Goal: Find specific page/section: Find specific page/section

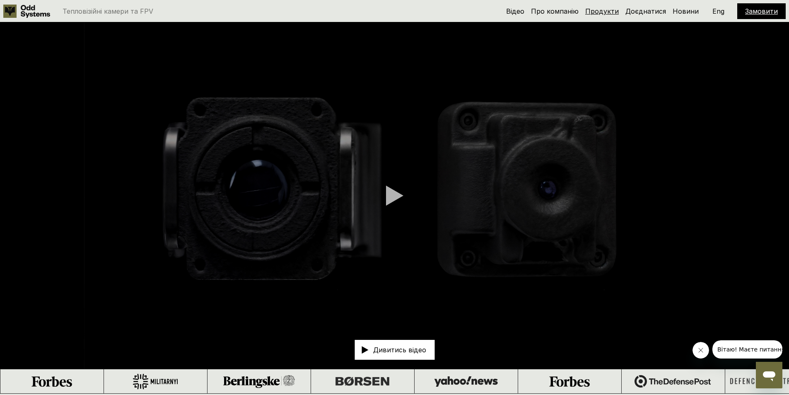
click at [605, 11] on link "Продукти" at bounding box center [602, 11] width 34 height 8
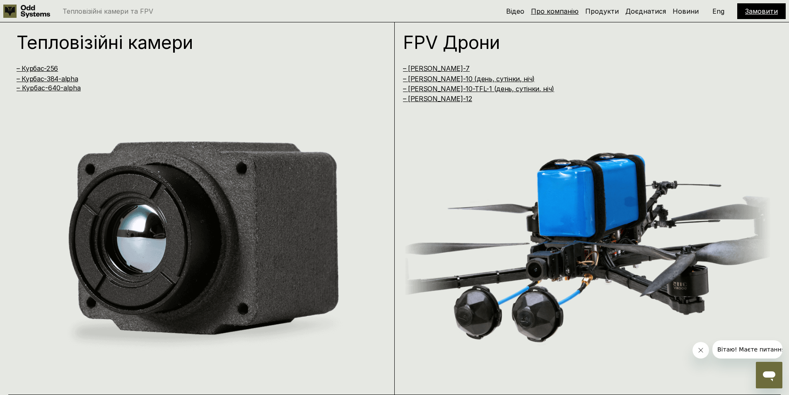
click at [566, 11] on link "Про компанію" at bounding box center [555, 11] width 48 height 8
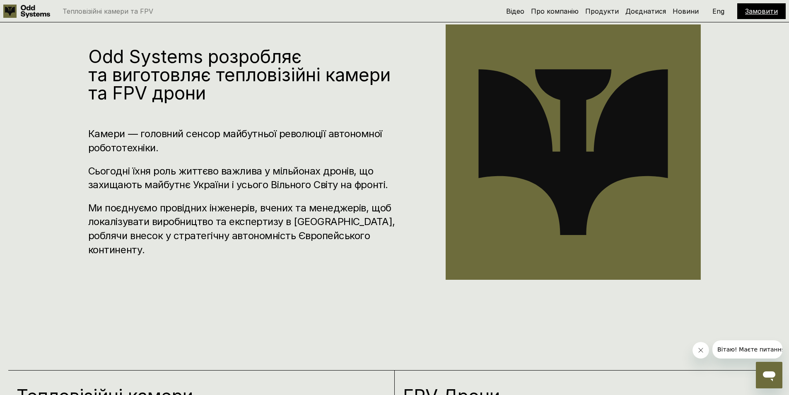
scroll to position [352, 0]
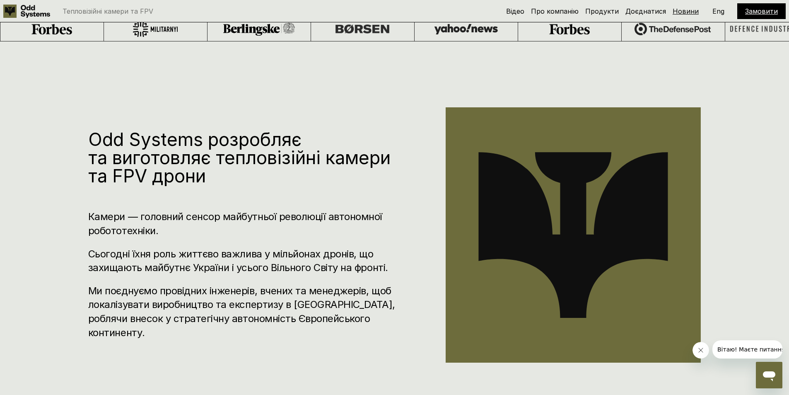
click at [696, 14] on link "Новини" at bounding box center [685, 11] width 26 height 8
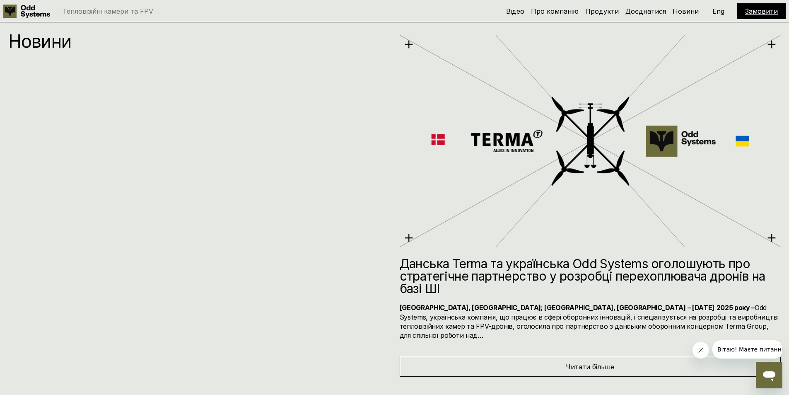
click at [719, 11] on p "Eng" at bounding box center [718, 11] width 12 height 7
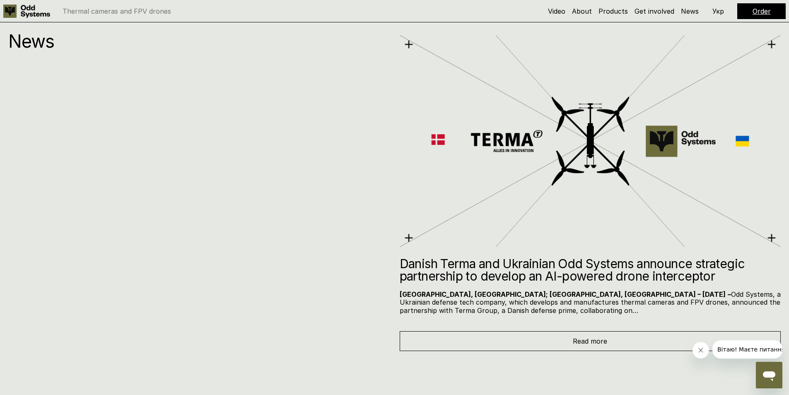
click at [716, 13] on p "Укр" at bounding box center [718, 11] width 12 height 7
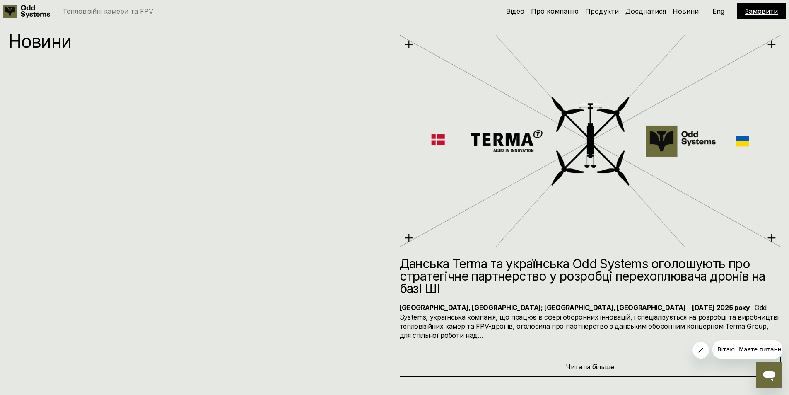
click at [752, 10] on link "Замовити" at bounding box center [761, 11] width 33 height 8
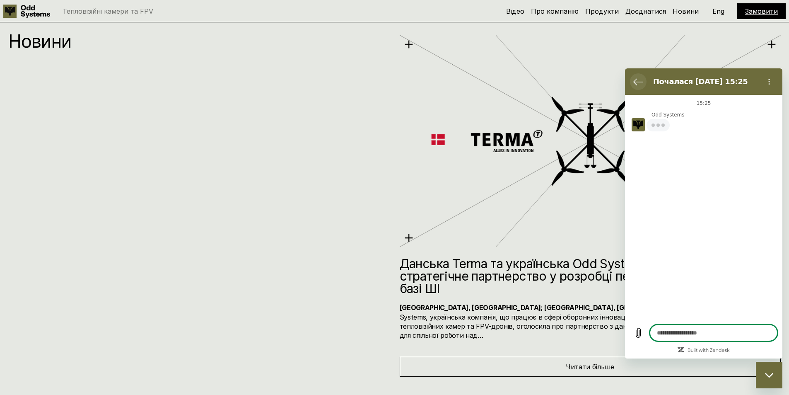
type textarea "*"
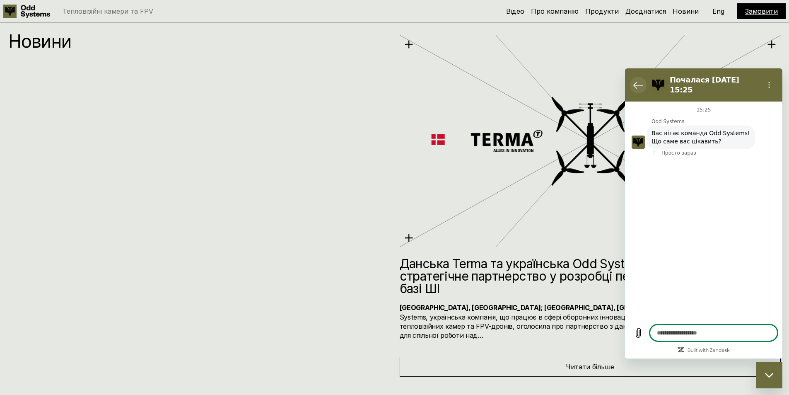
click at [639, 87] on button "Повернутися до списку розмов" at bounding box center [638, 85] width 17 height 17
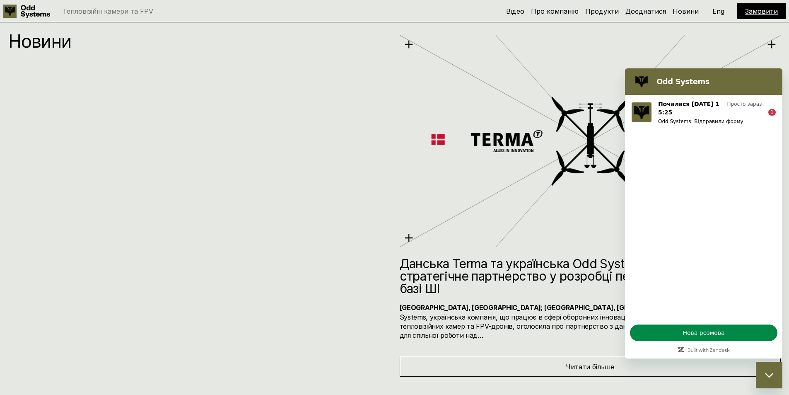
click at [604, 31] on div "Новини Данська Terma та українська Odd Systems оголошують про стратегічне партн…" at bounding box center [394, 188] width 789 height 377
click at [636, 7] on link "Доєднатися" at bounding box center [645, 11] width 41 height 8
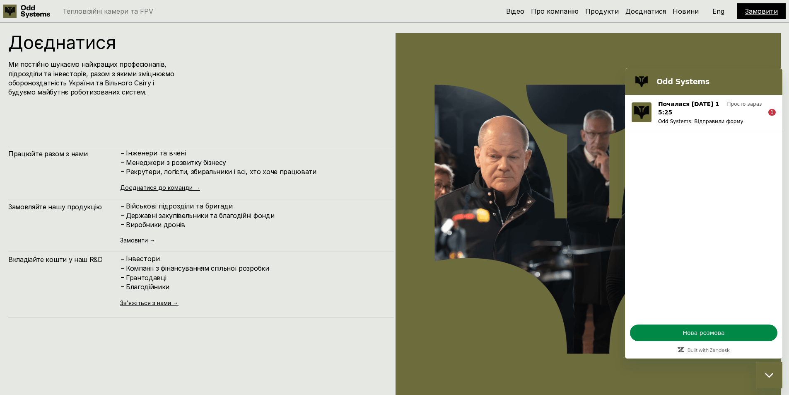
click at [764, 374] on div "Закрити вікно обміну повідомленнями" at bounding box center [768, 374] width 25 height 25
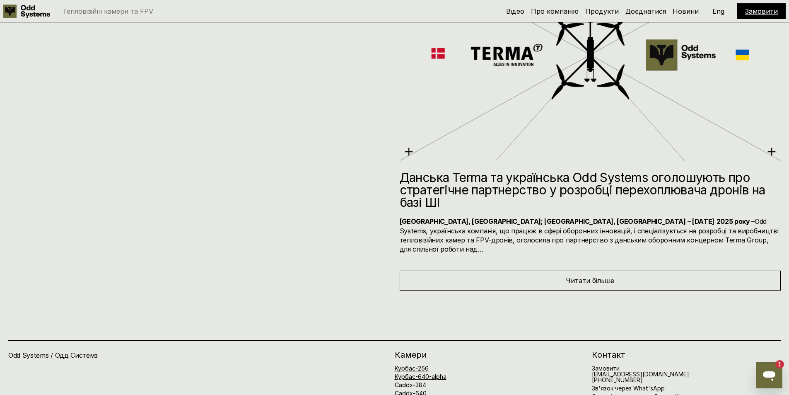
scroll to position [4683, 0]
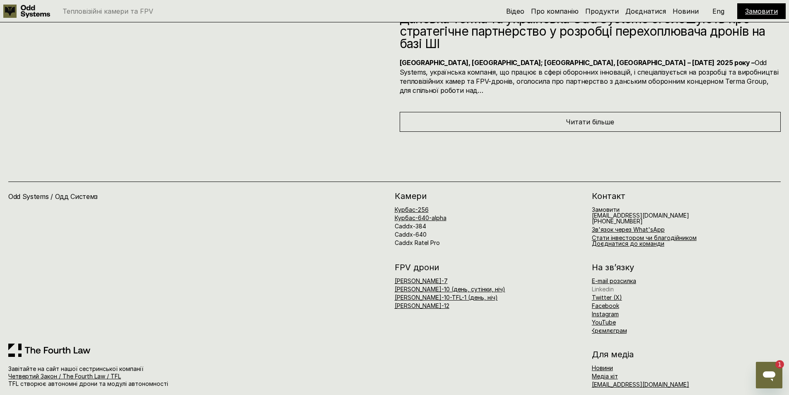
click at [605, 285] on link "Linkedin" at bounding box center [603, 288] width 22 height 7
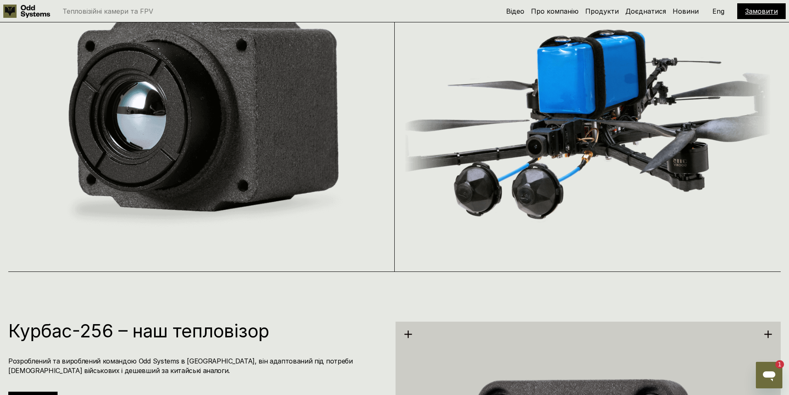
scroll to position [869, 0]
